Goal: Use online tool/utility: Utilize a website feature to perform a specific function

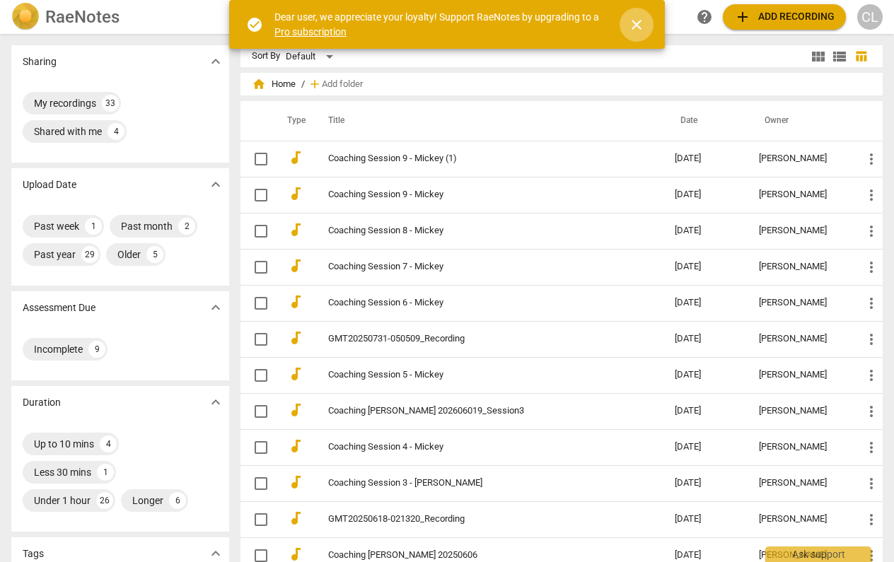
click at [636, 21] on span "close" at bounding box center [636, 24] width 17 height 17
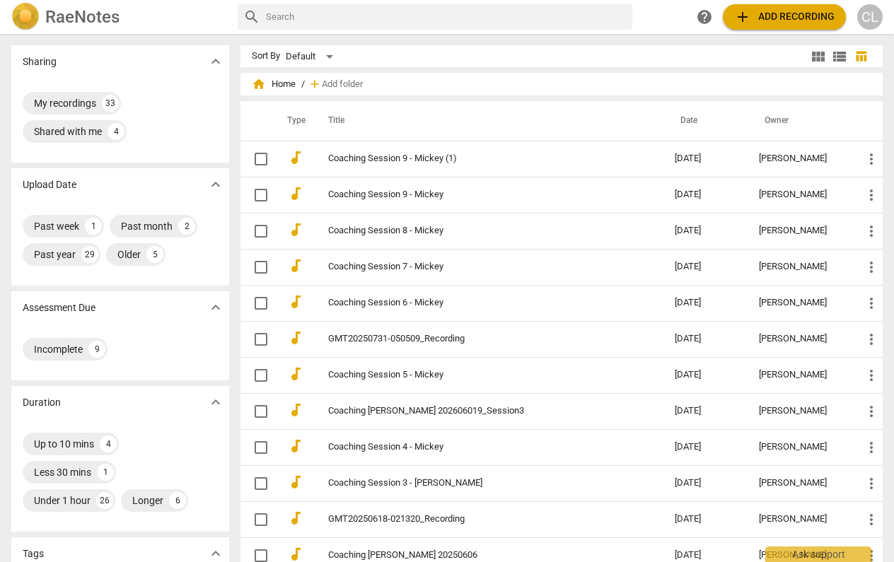
click at [800, 18] on span "add Add recording" at bounding box center [784, 16] width 100 height 17
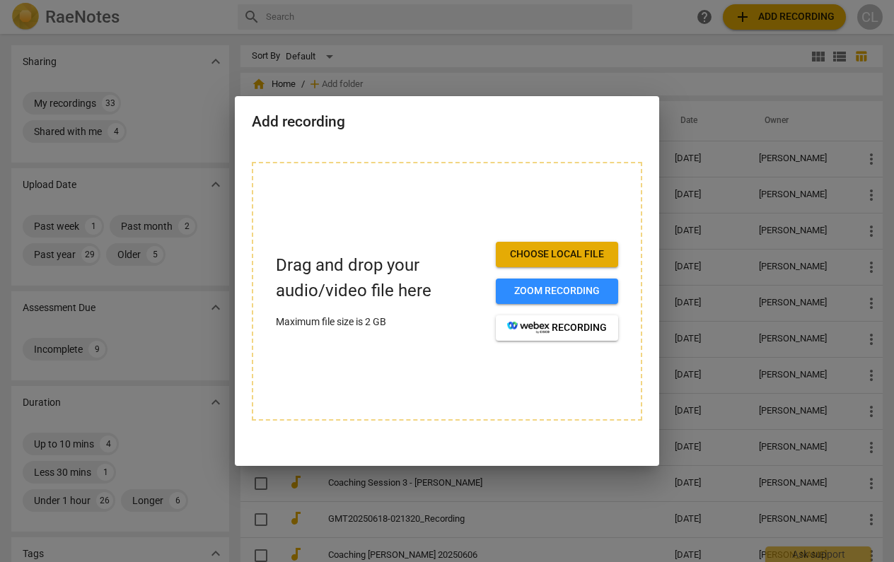
click at [577, 248] on span "Choose local file" at bounding box center [557, 255] width 100 height 14
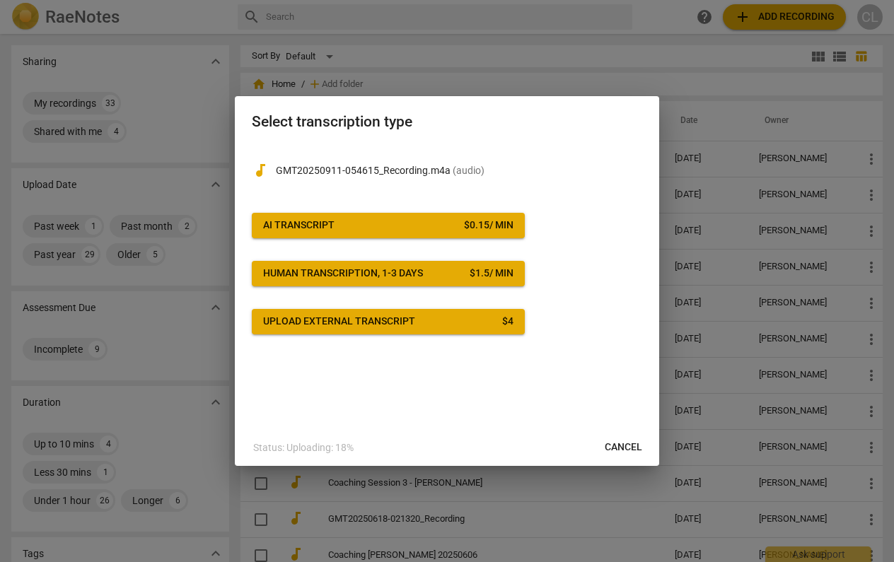
click at [381, 221] on span "AI Transcript $ 0.15 / min" at bounding box center [388, 226] width 250 height 14
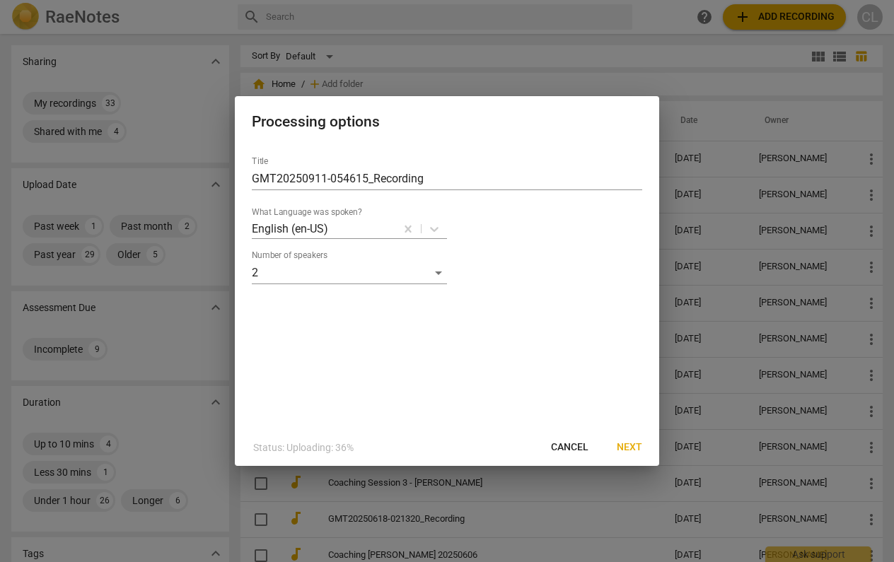
click at [629, 446] on span "Next" at bounding box center [629, 448] width 25 height 14
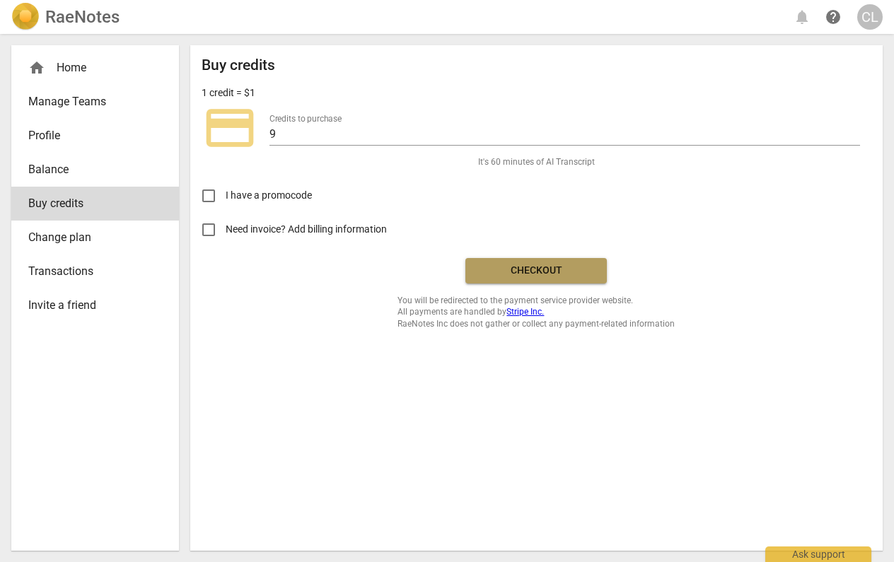
click at [571, 267] on span "Checkout" at bounding box center [536, 271] width 119 height 14
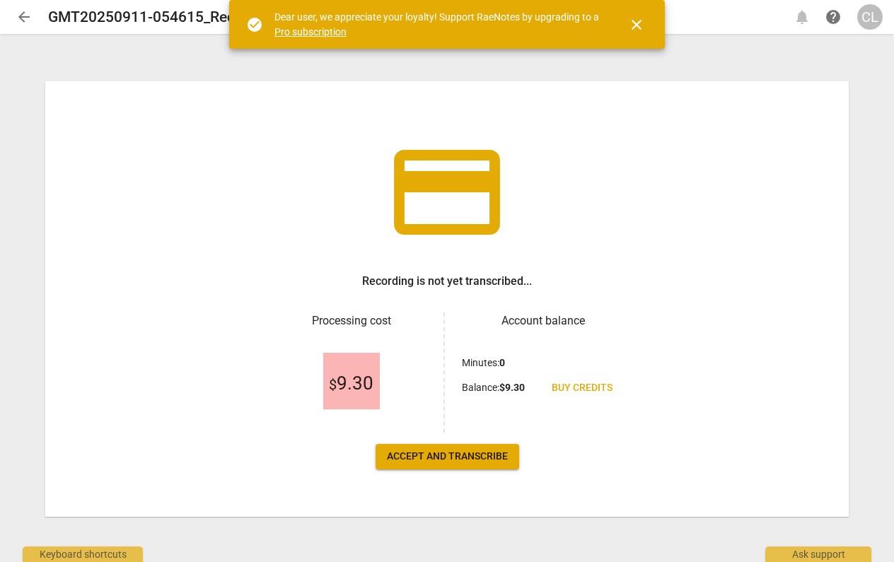
click at [482, 450] on span "Accept and transcribe" at bounding box center [447, 457] width 121 height 14
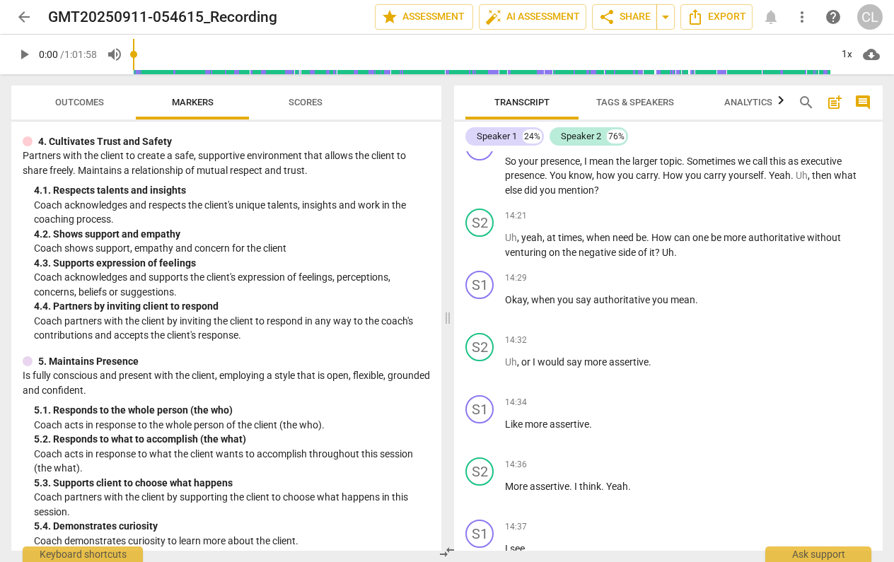
scroll to position [442, 0]
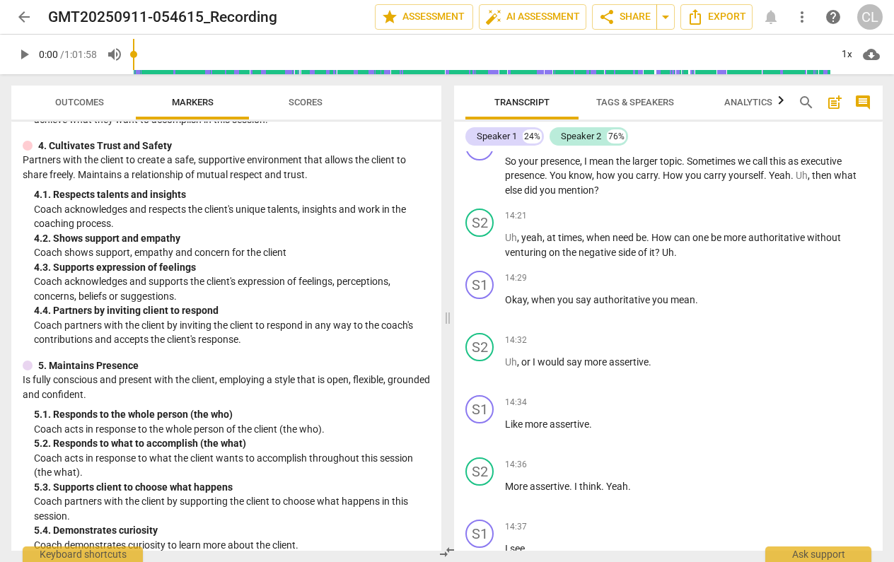
click at [212, 289] on p "Coach acknowledges and supports the client's expression of feelings, perception…" at bounding box center [232, 288] width 396 height 29
click at [260, 303] on div "4. 4. Partners by inviting client to respond" at bounding box center [232, 310] width 396 height 15
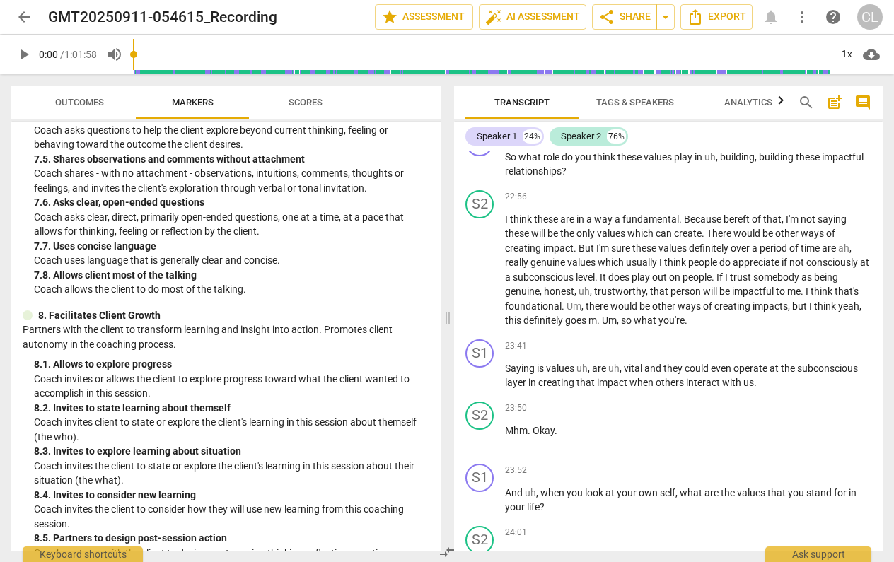
scroll to position [1413, 0]
click at [754, 101] on span "Analytics" at bounding box center [748, 102] width 48 height 11
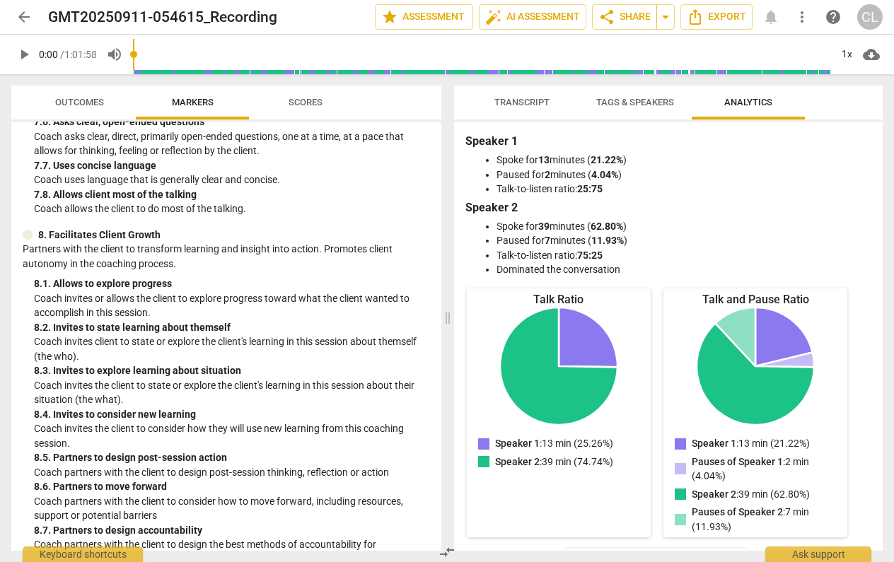
scroll to position [0, 0]
click at [519, 100] on span "Transcript" at bounding box center [521, 102] width 55 height 11
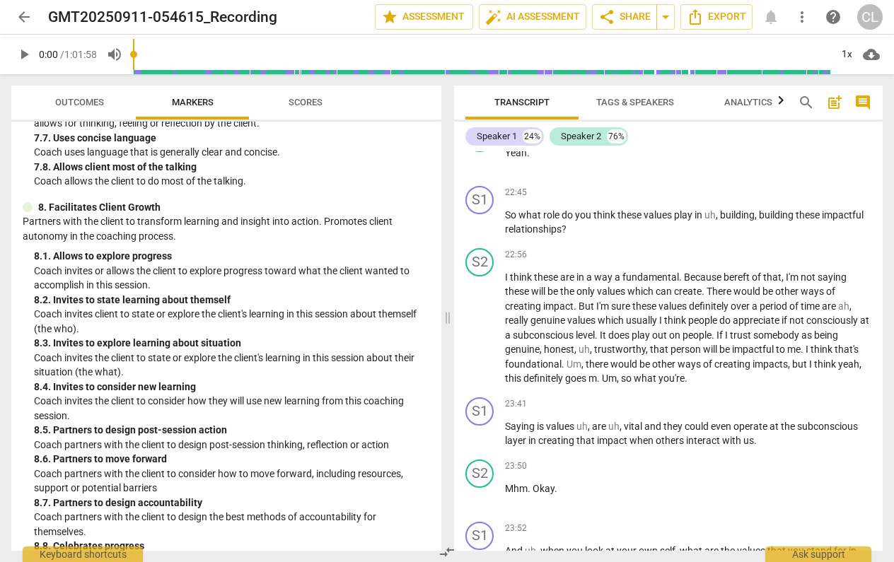
scroll to position [1528, 0]
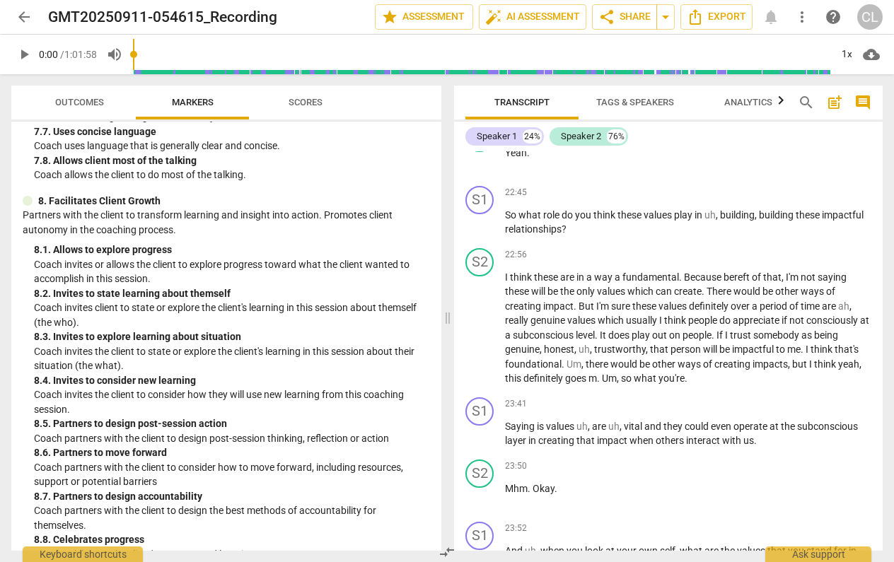
drag, startPoint x: 221, startPoint y: 543, endPoint x: 210, endPoint y: 528, distance: 19.2
click at [215, 562] on div "8. 9. Partners on how to close session" at bounding box center [232, 569] width 396 height 15
